Goal: Communication & Community: Answer question/provide support

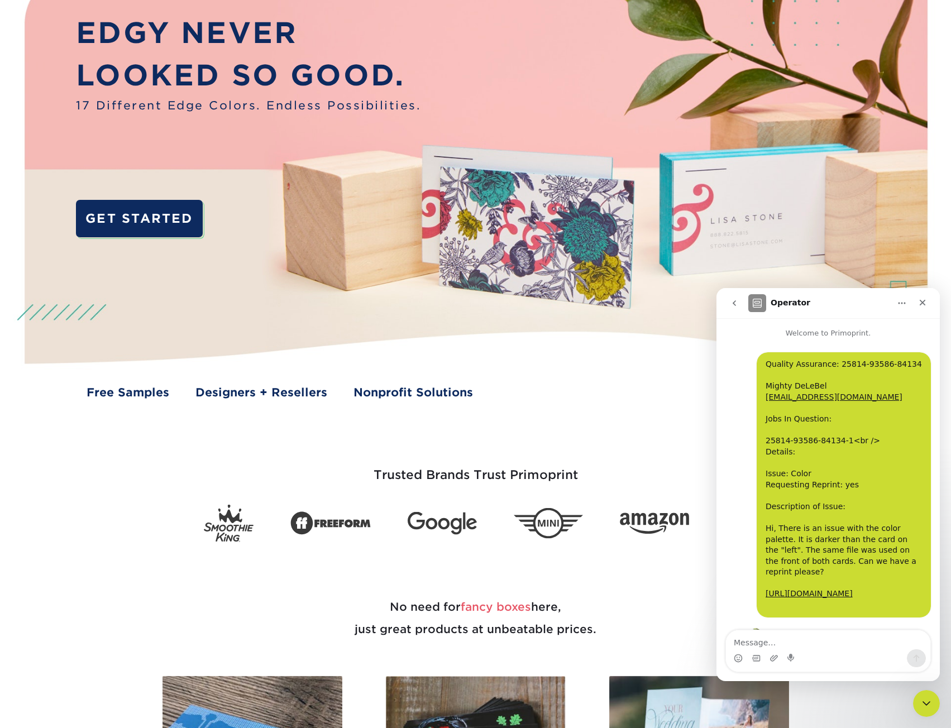
scroll to position [2, 0]
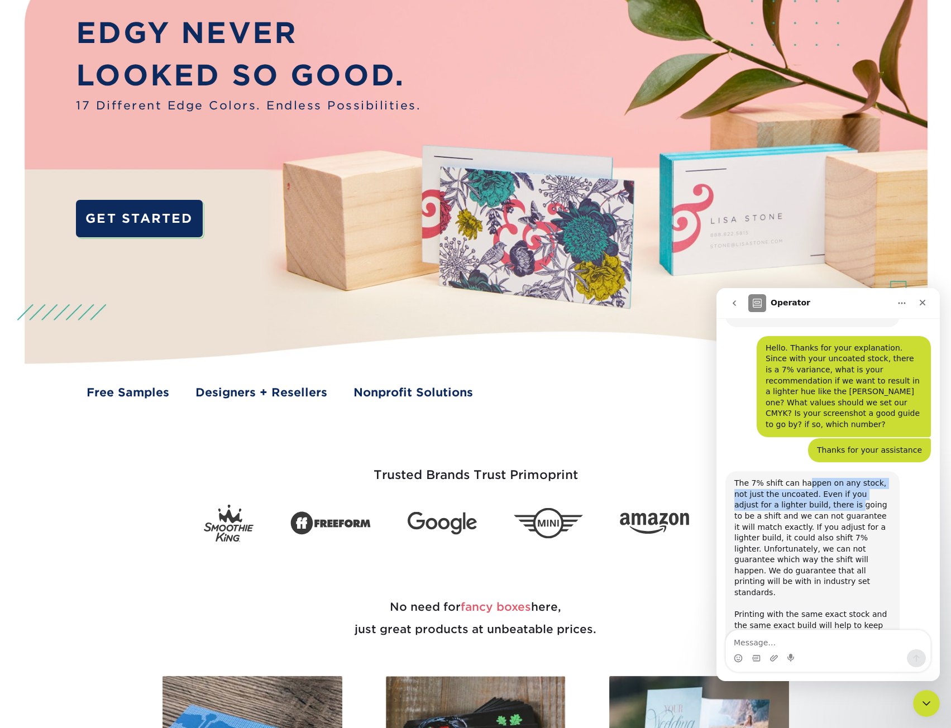
drag, startPoint x: 809, startPoint y: 422, endPoint x: 809, endPoint y: 445, distance: 22.9
click at [809, 478] on div "The 7% shift can happen on any stock, not just the uncoated. Even if you adjust…" at bounding box center [812, 587] width 156 height 219
click at [808, 478] on div "The 7% shift can happen on any stock, not just the uncoated. Even if you adjust…" at bounding box center [812, 587] width 156 height 219
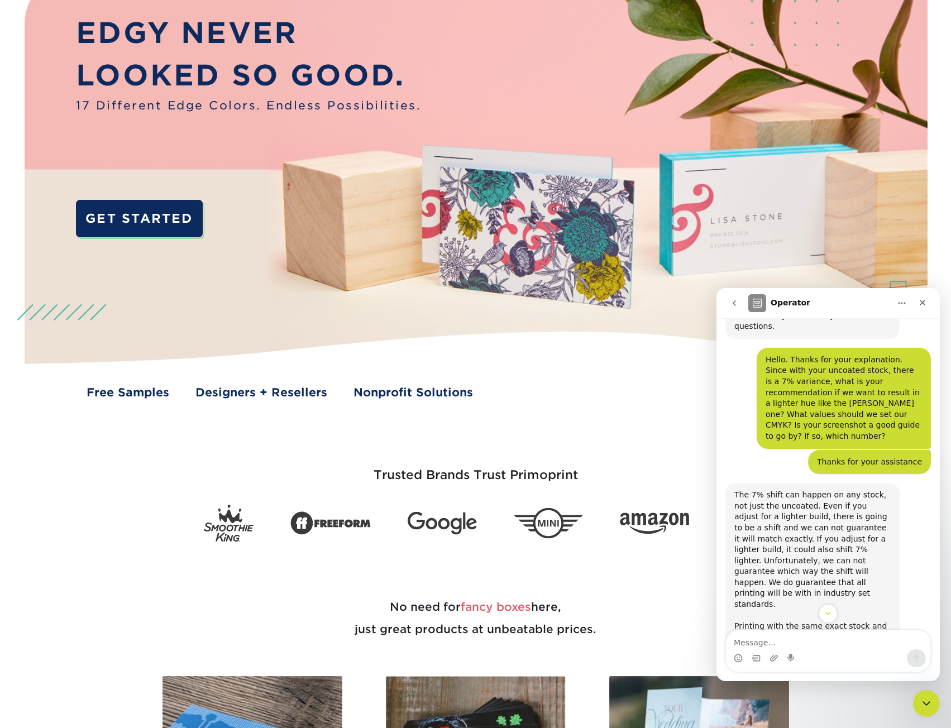
scroll to position [1191, 0]
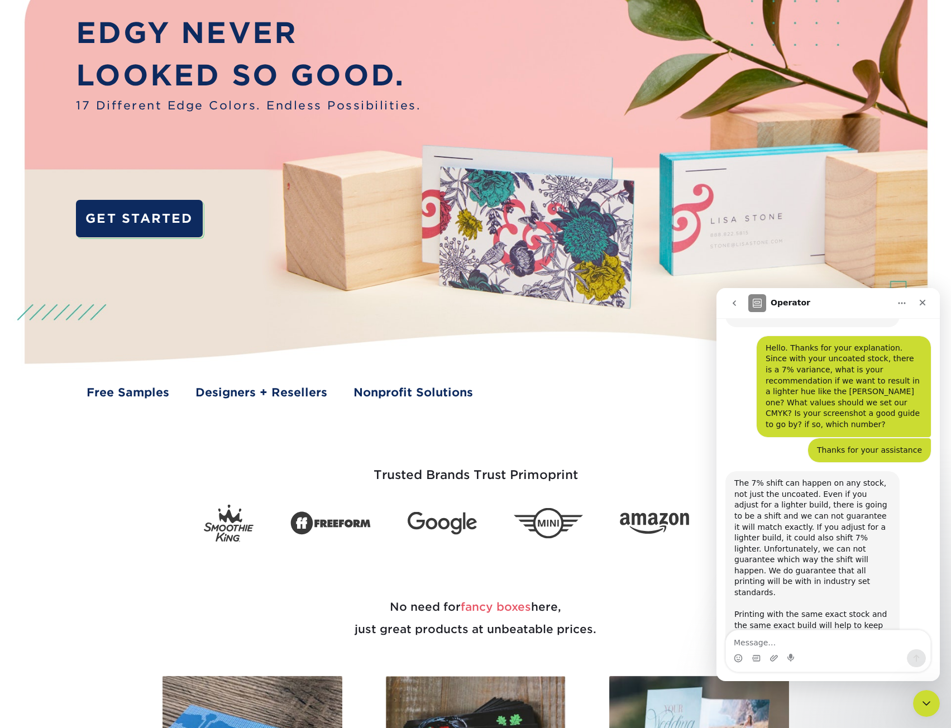
click at [904, 306] on icon "Home" at bounding box center [901, 303] width 9 height 9
drag, startPoint x: 869, startPoint y: 332, endPoint x: 1017, endPoint y: 588, distance: 295.3
click at [869, 332] on div "Expand window" at bounding box center [872, 331] width 79 height 12
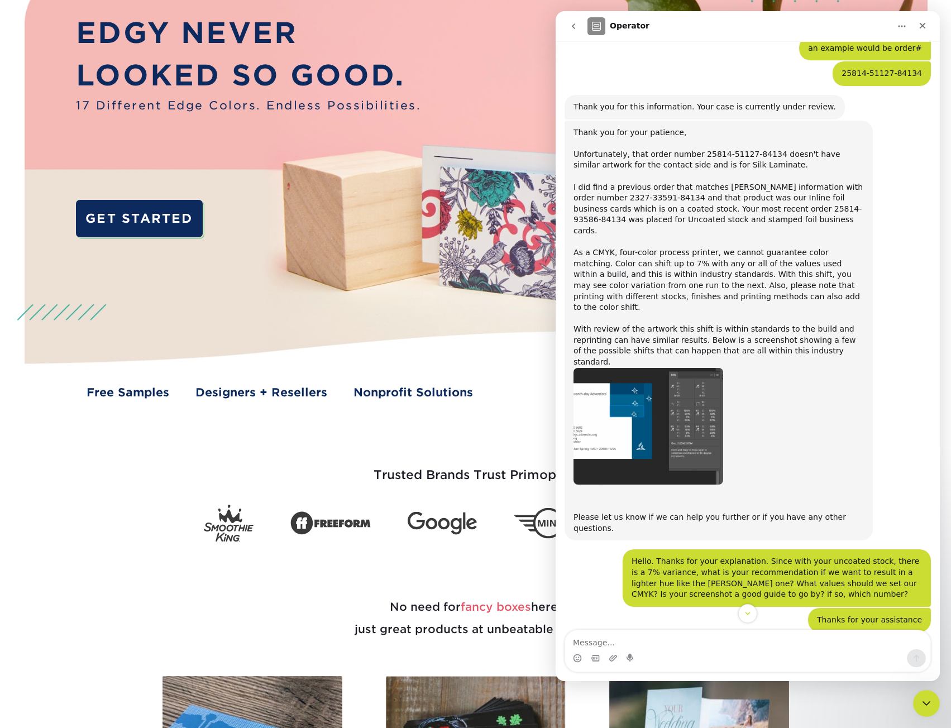
scroll to position [574, 0]
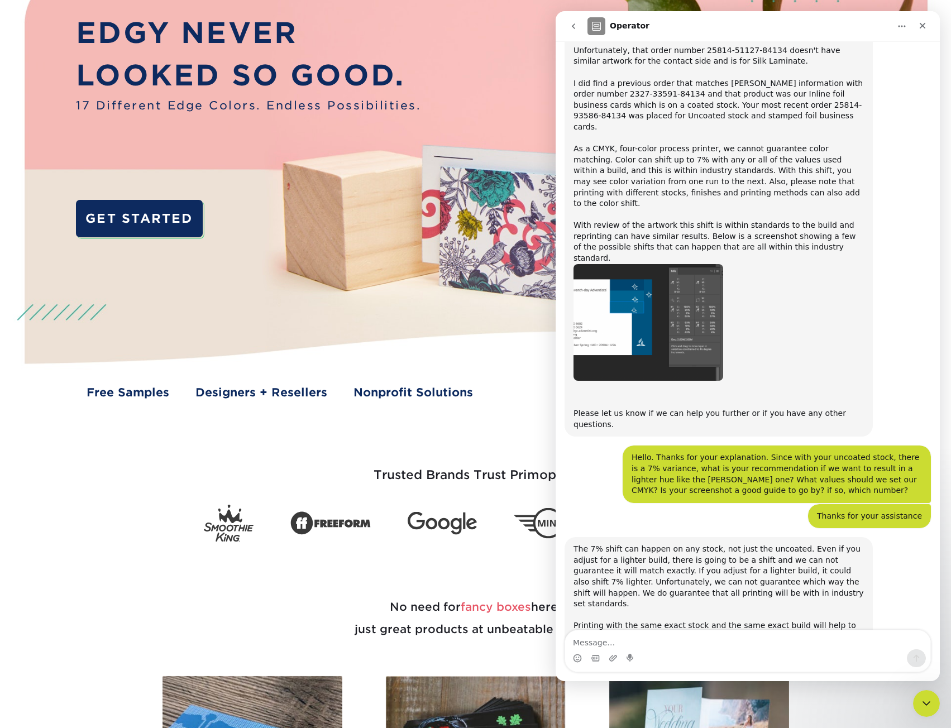
click at [766, 386] on div "Please let us know if we can help you further or if you have any other question…" at bounding box center [718, 408] width 290 height 44
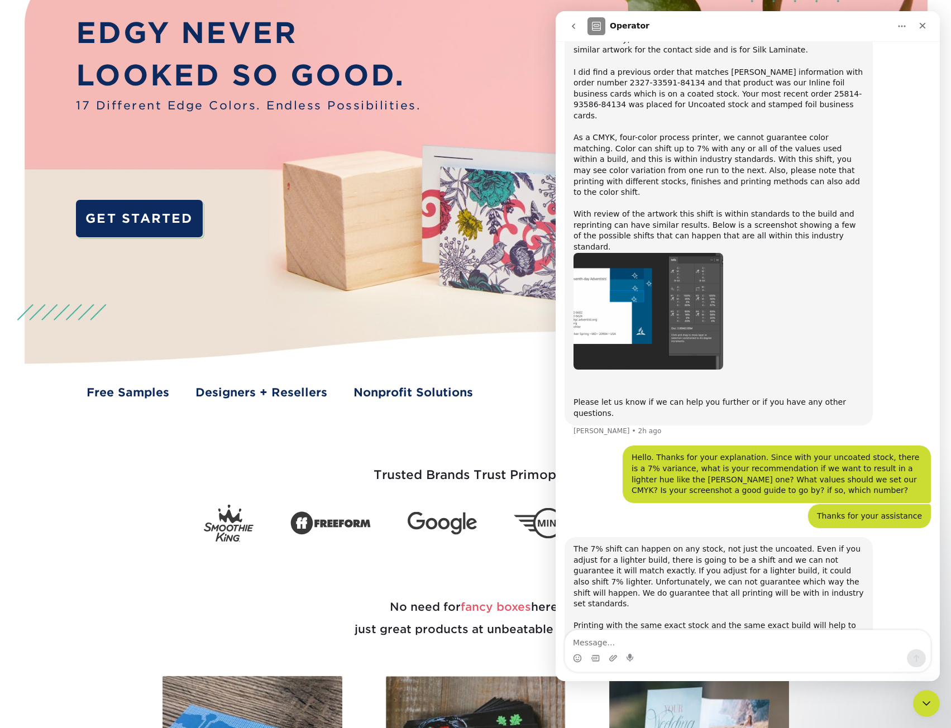
click at [653, 375] on div "Please let us know if we can help you further or if you have any other question…" at bounding box center [718, 397] width 290 height 44
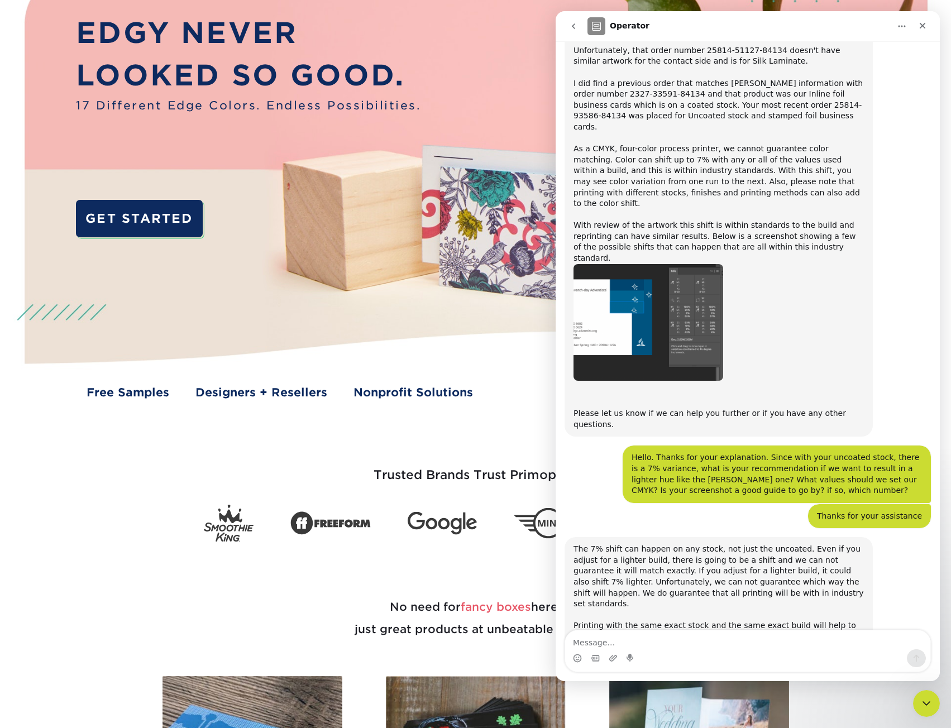
click at [684, 380] on div "Thank you for your patience, Unfortunately, that order number 25814-51127-84134…" at bounding box center [718, 227] width 308 height 420
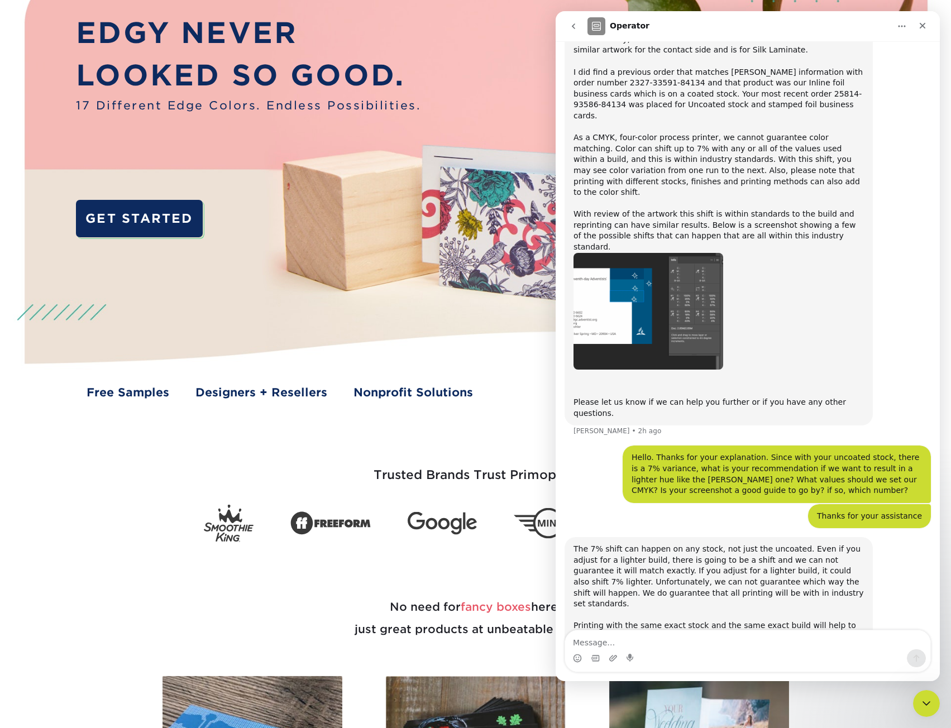
click at [645, 365] on div "Thank you for your patience, Unfortunately, that order number 25814-51127-84134…" at bounding box center [718, 216] width 308 height 420
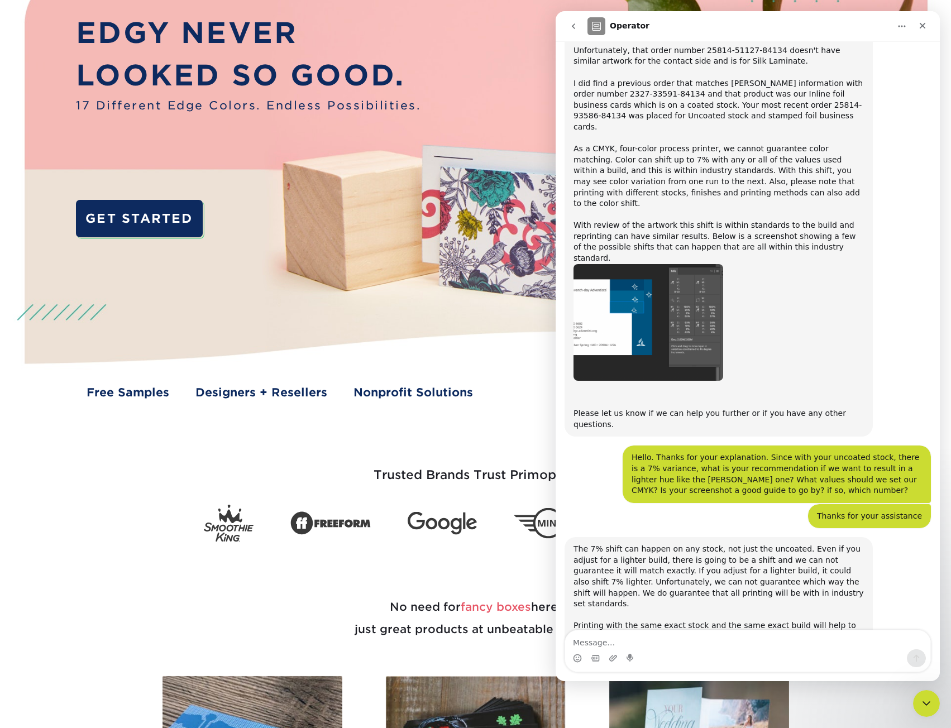
click at [661, 504] on div "Thanks for your assistance Mighty • 2h ago" at bounding box center [747, 520] width 366 height 33
click at [644, 504] on div "Thanks for your assistance Mighty • 2h ago" at bounding box center [747, 520] width 366 height 33
drag, startPoint x: 43, startPoint y: 526, endPoint x: 31, endPoint y: 522, distance: 13.1
click at [36, 525] on div "Trusted Brands Trust Primoprint" at bounding box center [475, 471] width 951 height 141
click at [920, 26] on div "Close" at bounding box center [922, 26] width 20 height 20
